Goal: Transaction & Acquisition: Purchase product/service

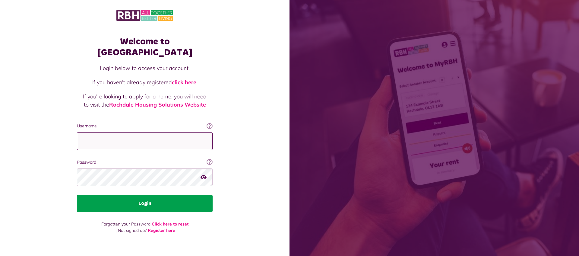
type input "**********"
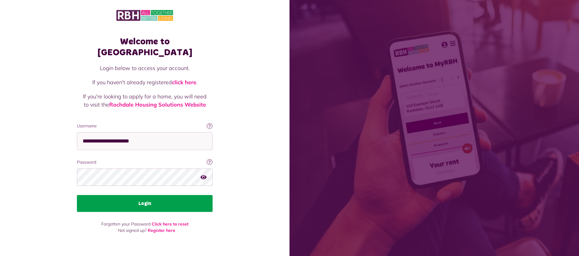
click at [157, 198] on button "Login" at bounding box center [145, 203] width 136 height 17
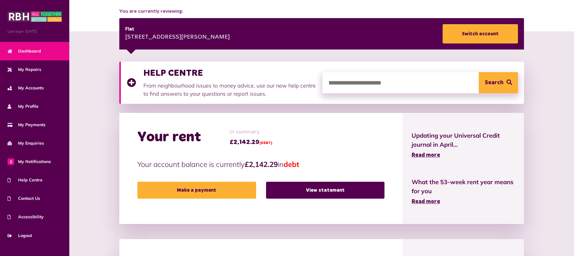
scroll to position [72, 0]
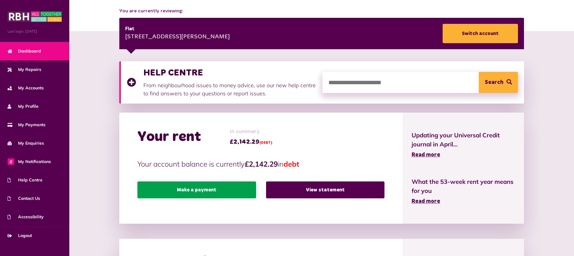
click at [191, 191] on link "Make a payment" at bounding box center [197, 189] width 119 height 17
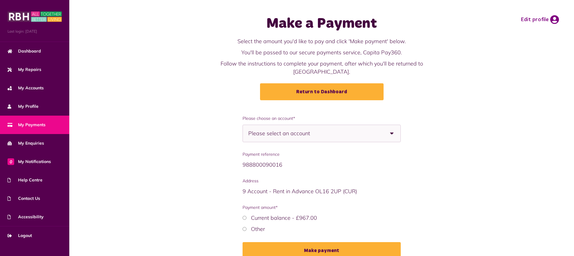
click at [276, 126] on span "Please select an account" at bounding box center [289, 133] width 83 height 17
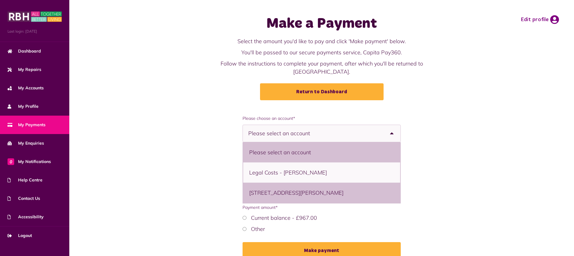
click at [275, 182] on li "[STREET_ADDRESS][PERSON_NAME]" at bounding box center [321, 192] width 157 height 20
select select "**********"
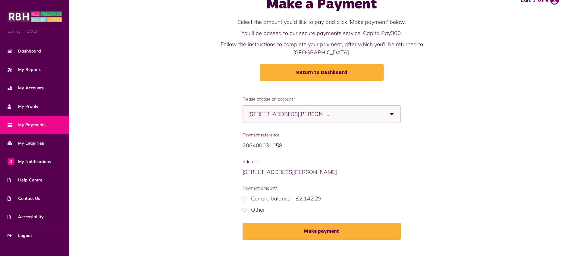
scroll to position [22, 0]
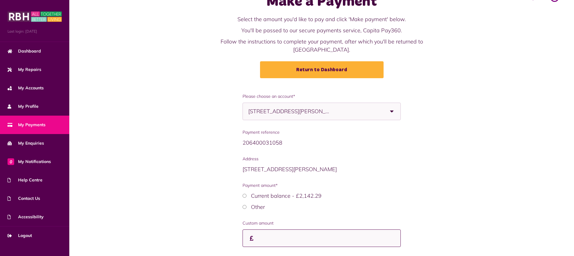
click at [262, 231] on input "Custom amount" at bounding box center [322, 238] width 158 height 18
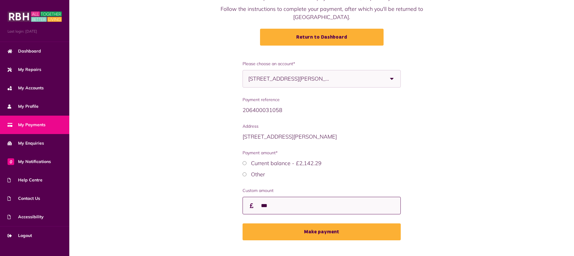
scroll to position [58, 0]
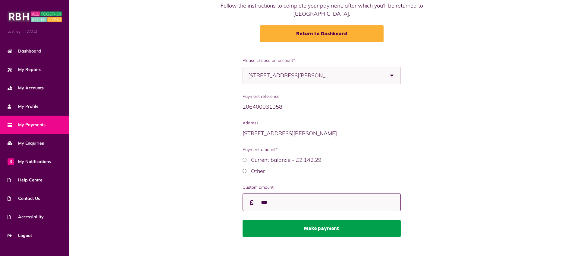
type input "***"
click at [329, 220] on button "Make payment" at bounding box center [322, 228] width 158 height 17
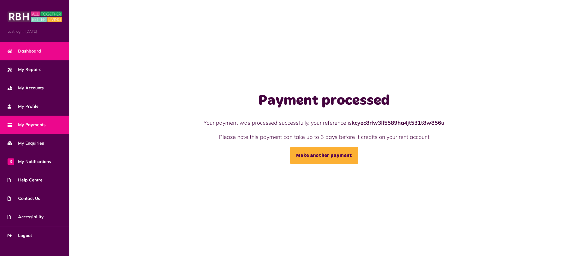
click at [27, 52] on span "Dashboard" at bounding box center [24, 51] width 33 height 6
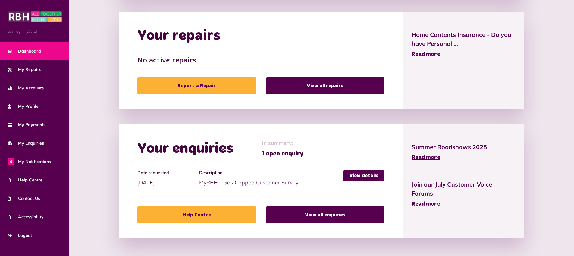
scroll to position [299, 0]
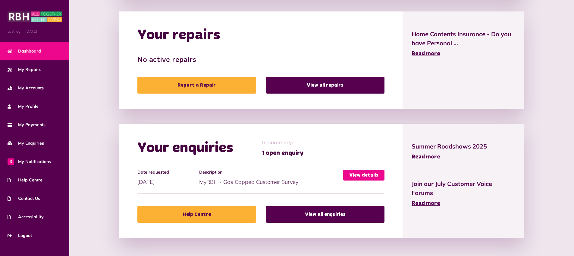
click at [369, 176] on link "View details" at bounding box center [363, 174] width 41 height 11
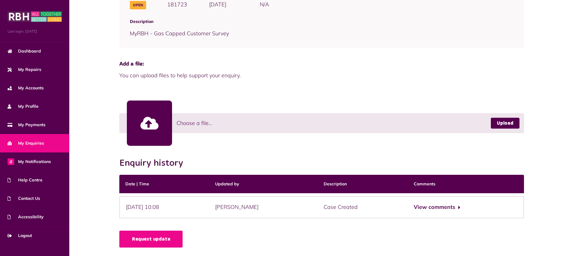
scroll to position [101, 0]
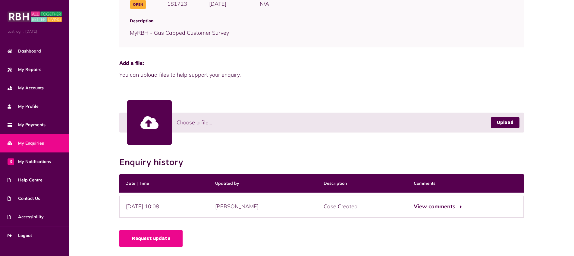
click at [436, 208] on button "View comments" at bounding box center [437, 206] width 47 height 9
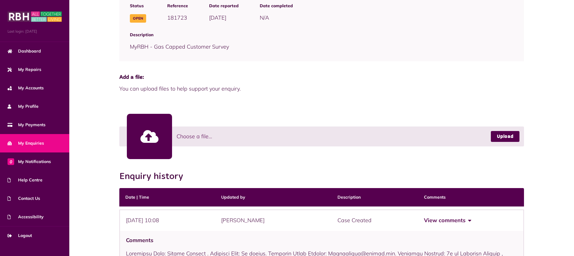
scroll to position [0, 0]
